Goal: Task Accomplishment & Management: Complete application form

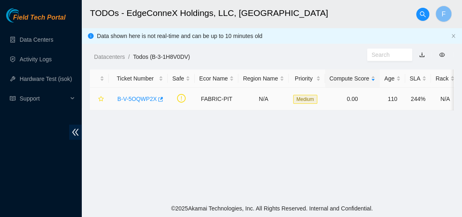
click at [130, 98] on link "B-V-5OQWP2X" at bounding box center [136, 99] width 39 height 7
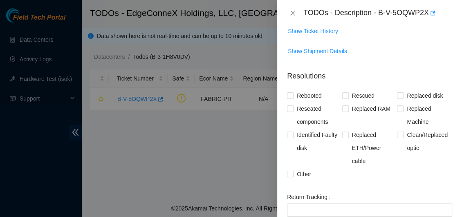
scroll to position [187, 0]
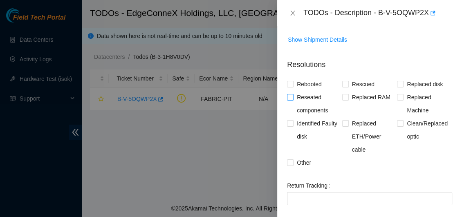
click at [293, 96] on span at bounding box center [290, 97] width 7 height 7
click at [293, 96] on input "Reseated components" at bounding box center [290, 97] width 6 height 6
checkbox input "true"
click at [290, 121] on input "Identified Faulty disk" at bounding box center [290, 123] width 6 height 6
checkbox input "true"
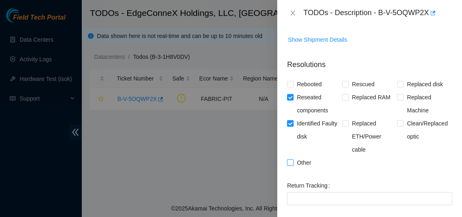
click at [292, 164] on input "Other" at bounding box center [290, 162] width 6 height 6
checkbox input "true"
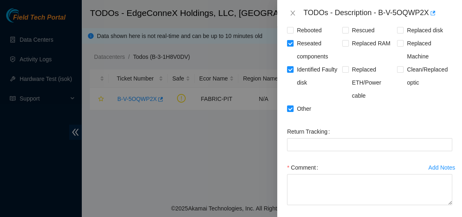
scroll to position [275, 0]
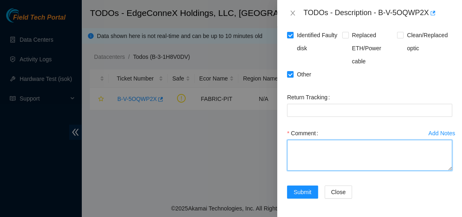
click at [323, 153] on textarea "Comment" at bounding box center [369, 155] width 165 height 31
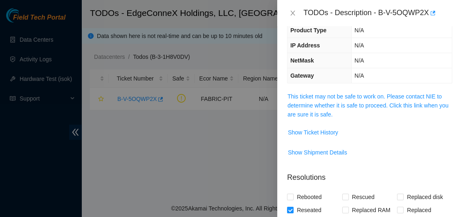
scroll to position [72, 0]
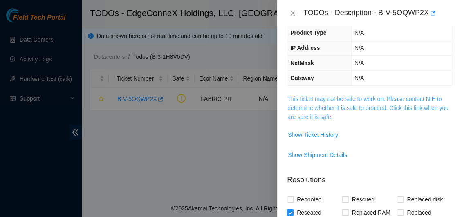
drag, startPoint x: 459, startPoint y: 157, endPoint x: 379, endPoint y: 105, distance: 95.4
click at [386, 105] on link "This ticket may not be safe to work on. Please contact NIE to determine whether…" at bounding box center [367, 108] width 161 height 25
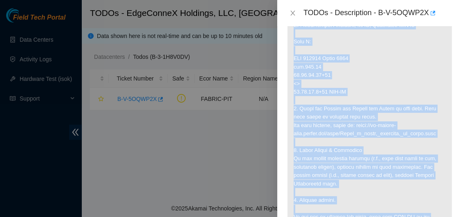
scroll to position [320, 0]
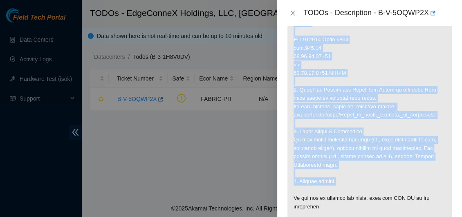
drag, startPoint x: 300, startPoint y: 67, endPoint x: 353, endPoint y: 179, distance: 124.0
click at [353, 179] on p at bounding box center [369, 61] width 164 height 430
copy p "Locate and check the following equipment Side A: Serial Number : R3240F2B245118…"
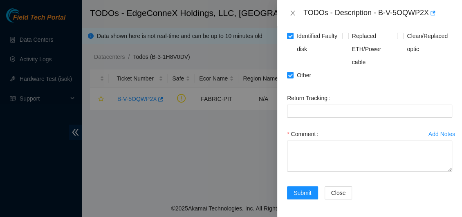
scroll to position [683, 0]
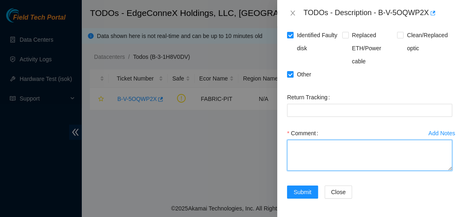
click at [306, 157] on textarea "Comment" at bounding box center [369, 155] width 165 height 31
paste textarea "After reviewing the initial information provided, it was determined that the ra…"
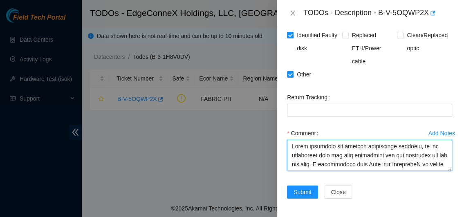
scroll to position [186, 0]
type textarea "After reviewing the initial information provided, it was determined that the ra…"
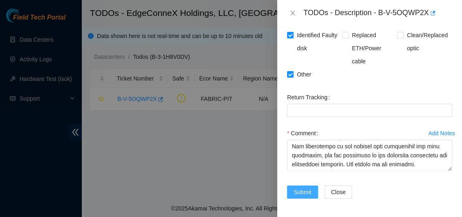
click at [303, 193] on span "Submit" at bounding box center [303, 192] width 18 height 9
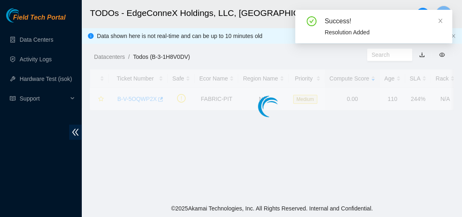
scroll to position [291, 0]
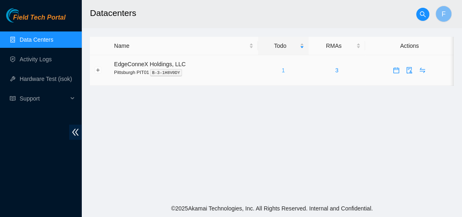
click at [283, 72] on link "1" at bounding box center [283, 70] width 3 height 7
click at [283, 70] on link "1" at bounding box center [283, 70] width 3 height 7
click at [282, 70] on link "1" at bounding box center [283, 70] width 3 height 7
